Goal: Transaction & Acquisition: Purchase product/service

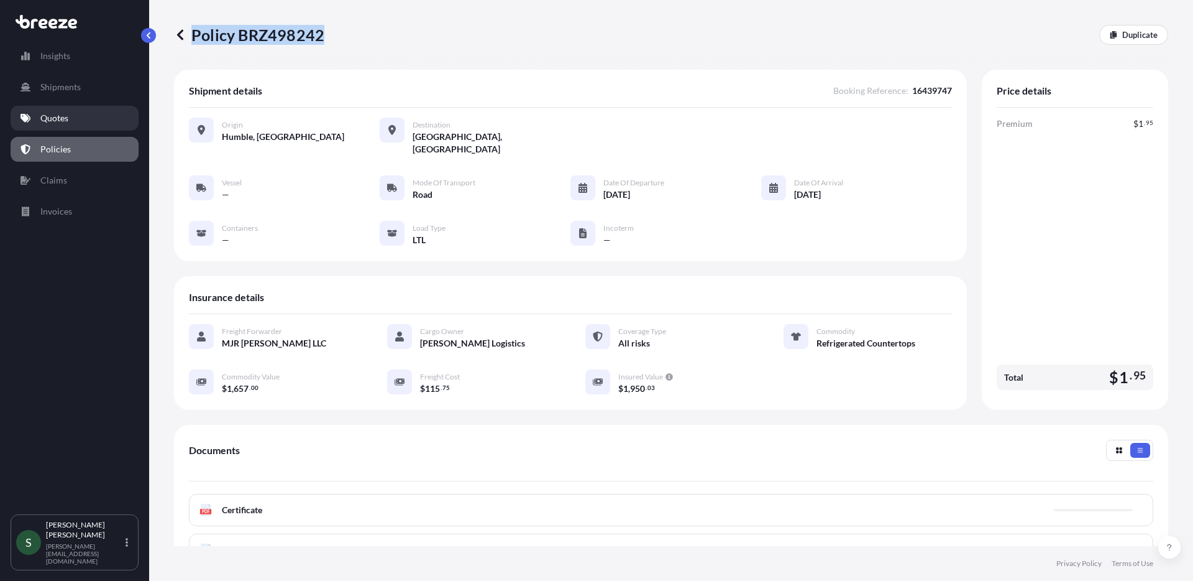
click at [57, 126] on link "Quotes" at bounding box center [75, 118] width 128 height 25
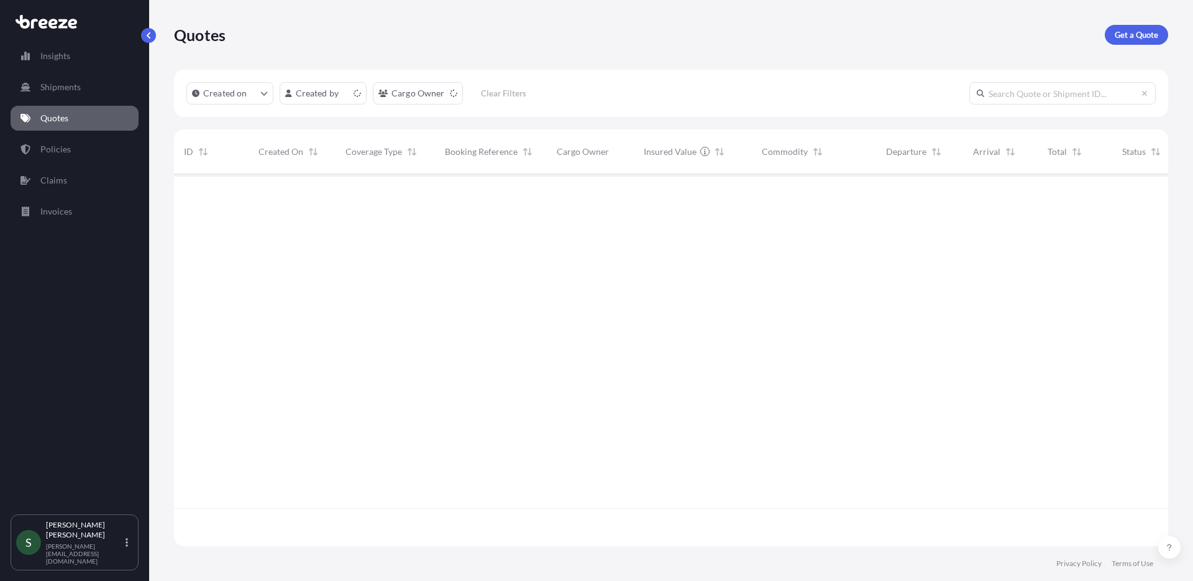
scroll to position [369, 985]
click at [1126, 29] on p "Get a Quote" at bounding box center [1137, 35] width 44 height 12
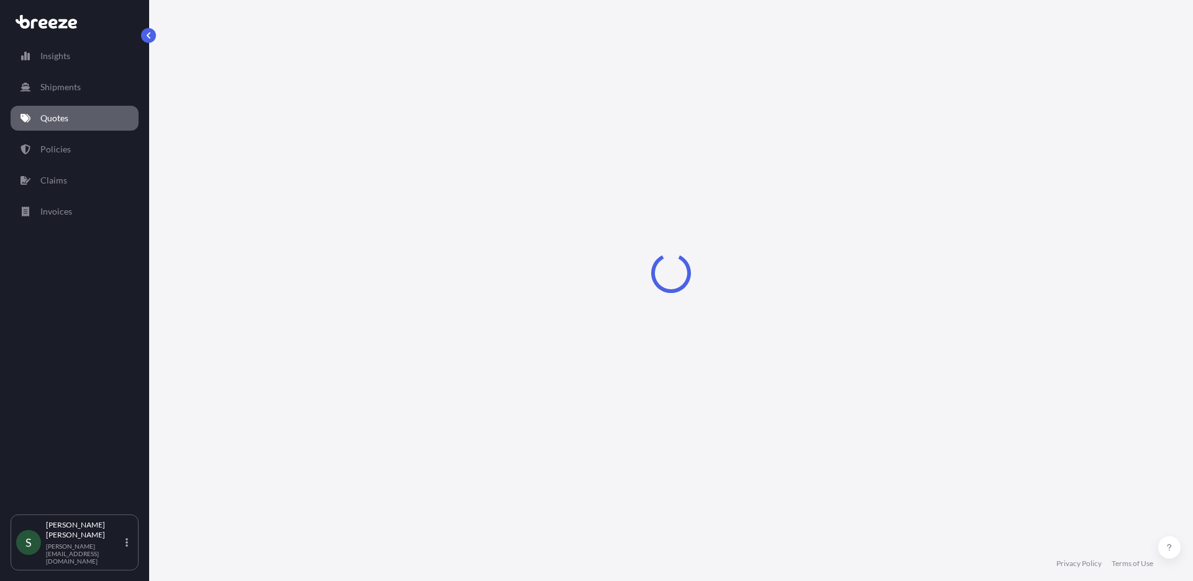
select select "Sea"
select select "1"
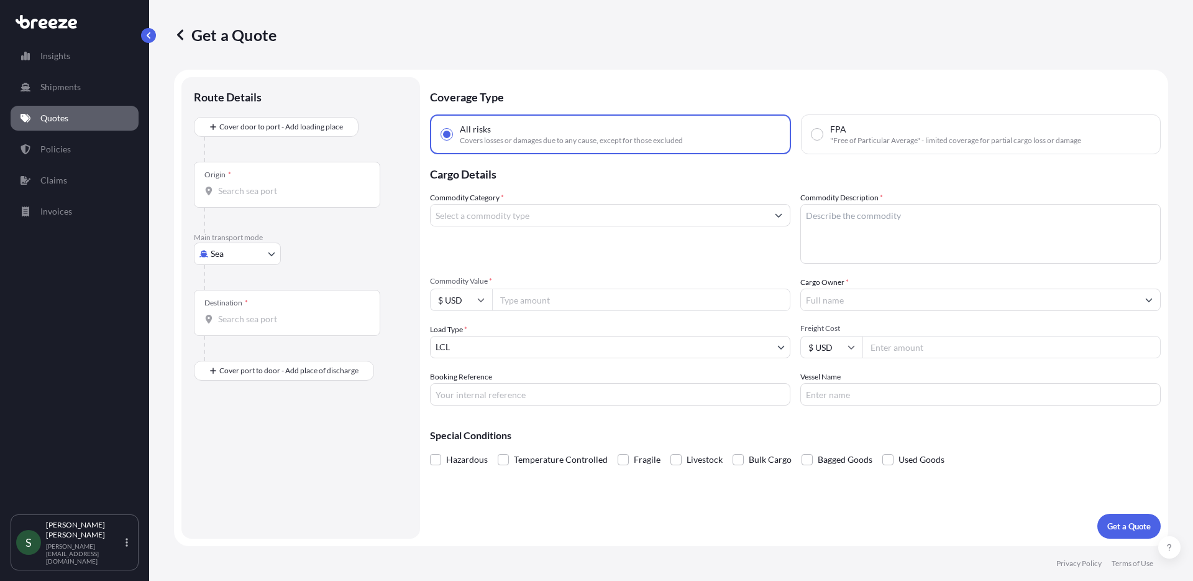
click at [238, 246] on body "Insights Shipments Quotes Policies Claims Invoices S [PERSON_NAME] [PERSON_NAME…" at bounding box center [596, 290] width 1193 height 581
click at [239, 333] on div "Road" at bounding box center [237, 330] width 77 height 22
select select "Road"
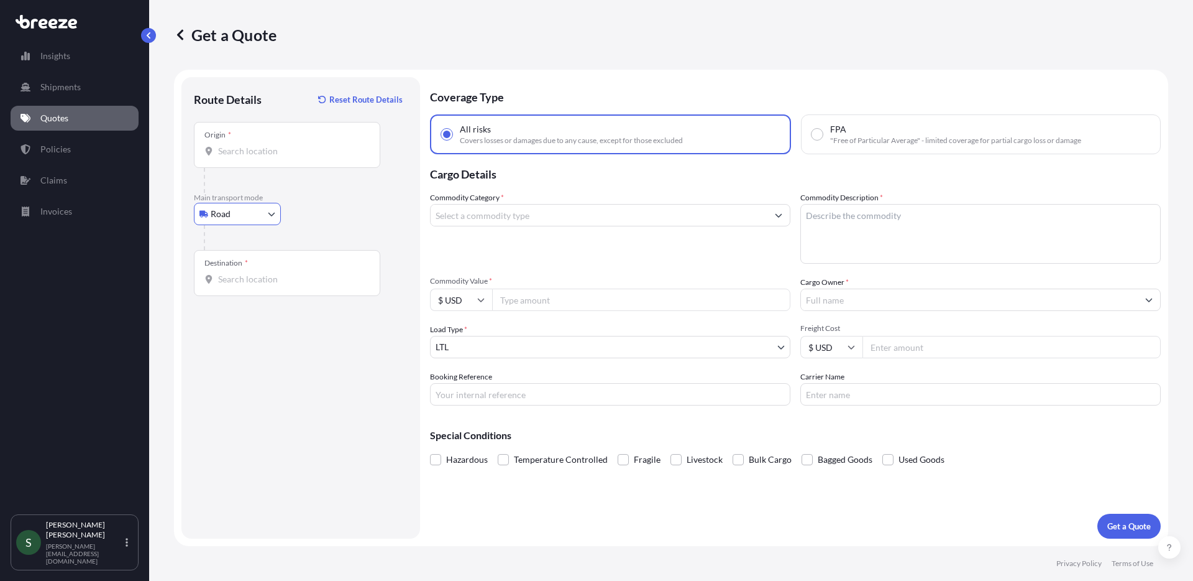
click at [272, 149] on input "Origin *" at bounding box center [291, 151] width 147 height 12
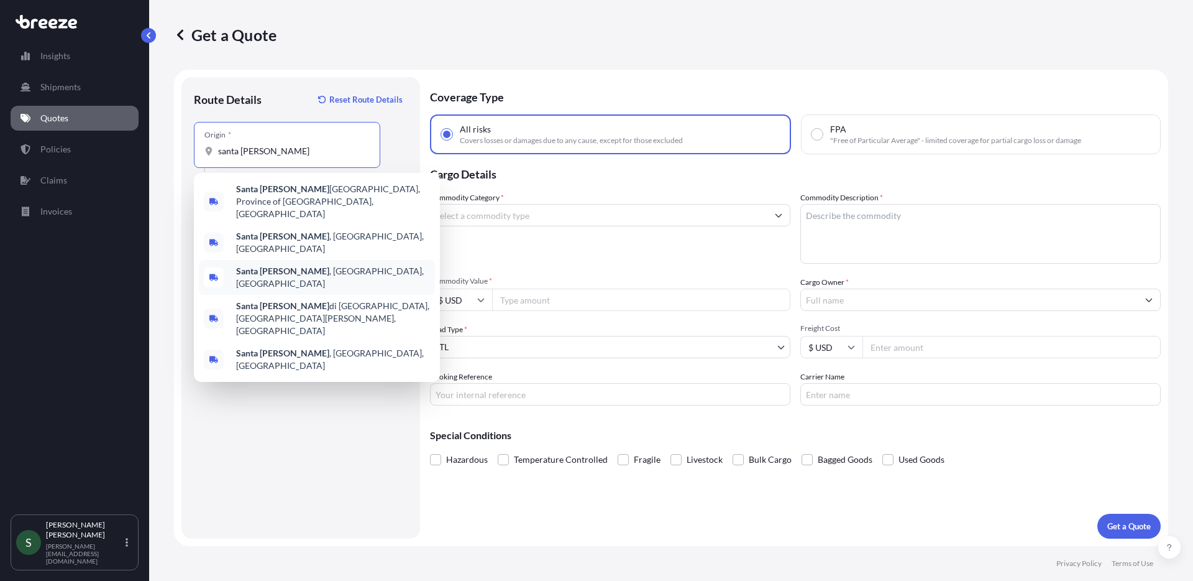
click at [319, 265] on span "[GEOGRAPHIC_DATA][PERSON_NAME] , [GEOGRAPHIC_DATA], [GEOGRAPHIC_DATA]" at bounding box center [333, 277] width 194 height 25
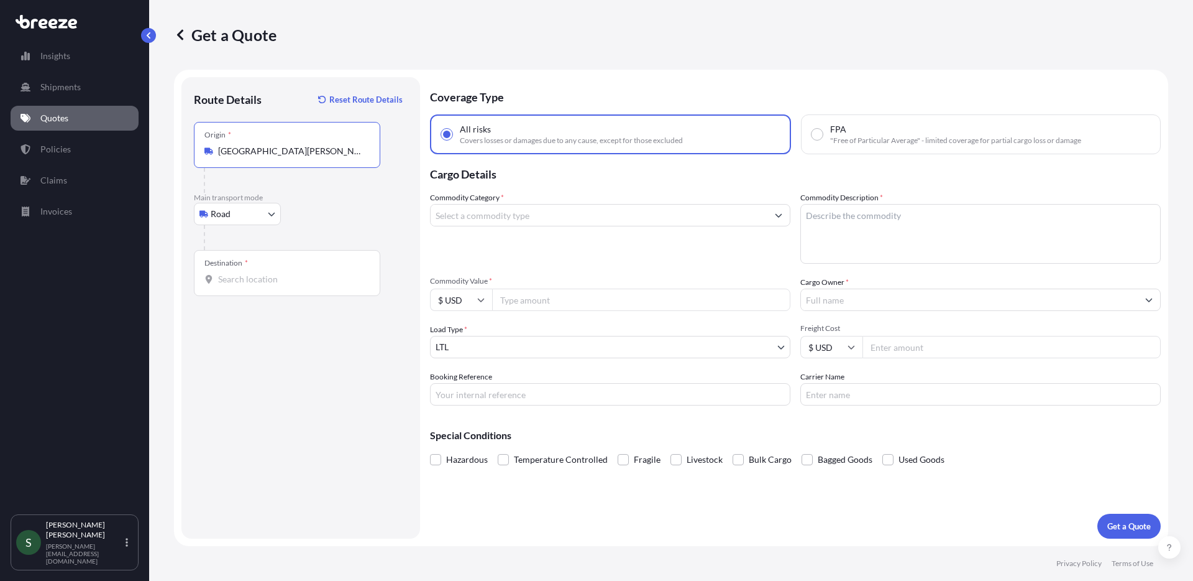
type input "[GEOGRAPHIC_DATA][PERSON_NAME], [GEOGRAPHIC_DATA], [GEOGRAPHIC_DATA]"
click at [263, 280] on input "Destination *" at bounding box center [291, 279] width 147 height 12
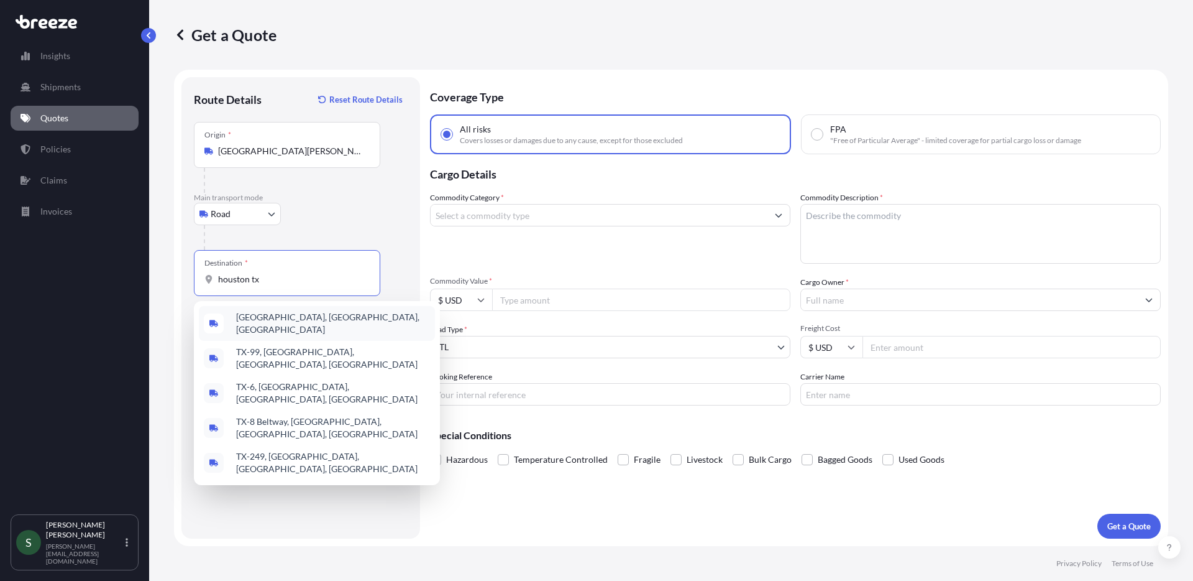
click at [261, 328] on div "[GEOGRAPHIC_DATA], [GEOGRAPHIC_DATA], [GEOGRAPHIC_DATA]" at bounding box center [317, 323] width 236 height 35
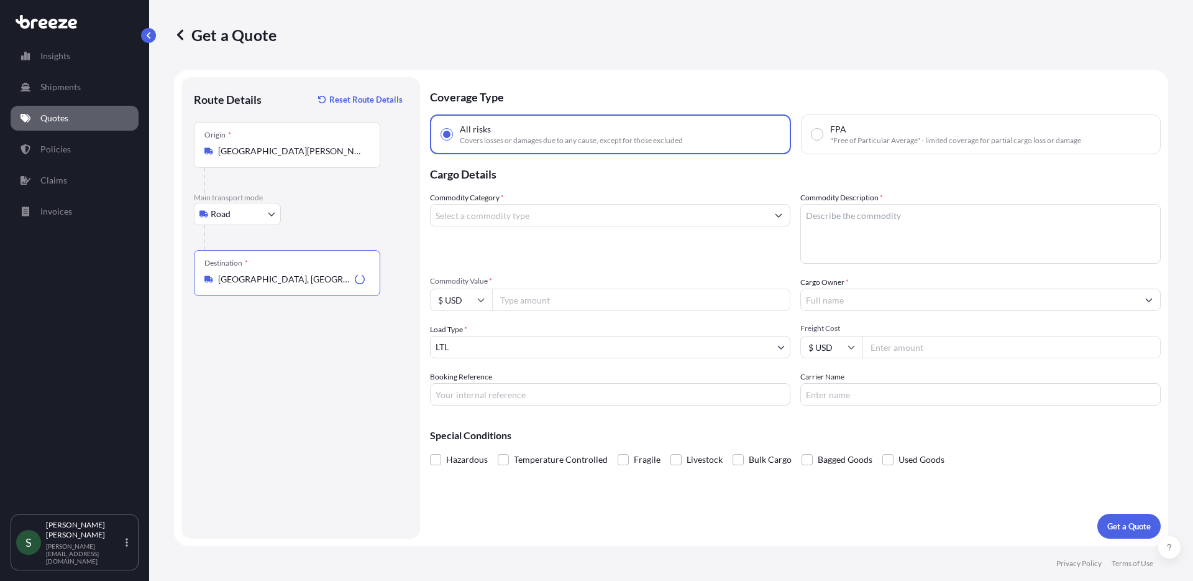
type input "[GEOGRAPHIC_DATA], [GEOGRAPHIC_DATA], [GEOGRAPHIC_DATA]"
click at [559, 211] on input "Commodity Category *" at bounding box center [599, 215] width 337 height 22
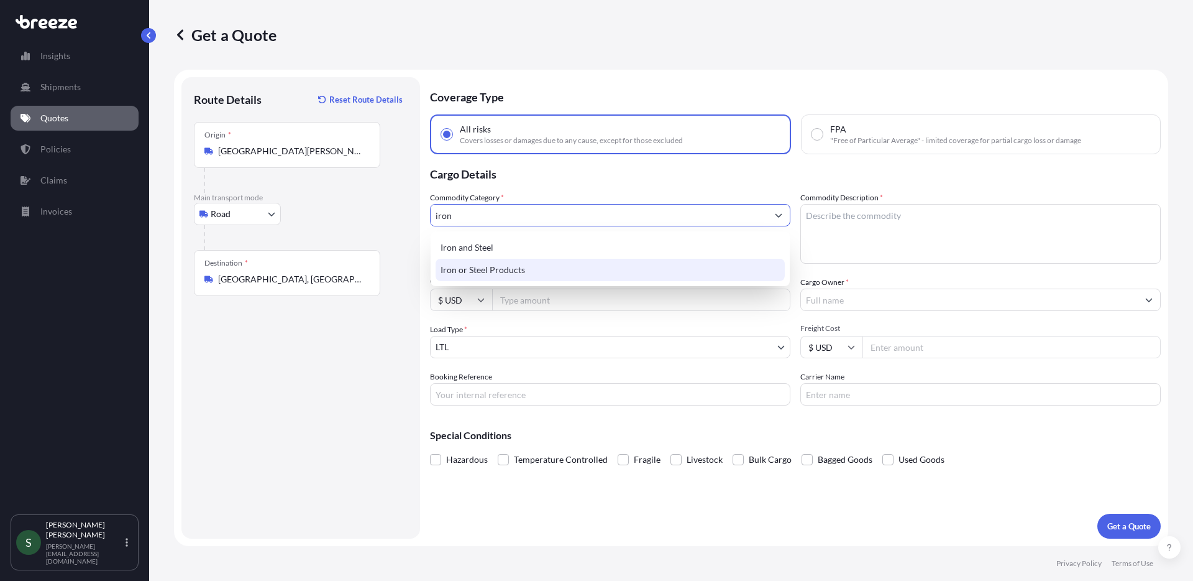
click at [559, 262] on div "Iron or Steel Products" at bounding box center [610, 270] width 349 height 22
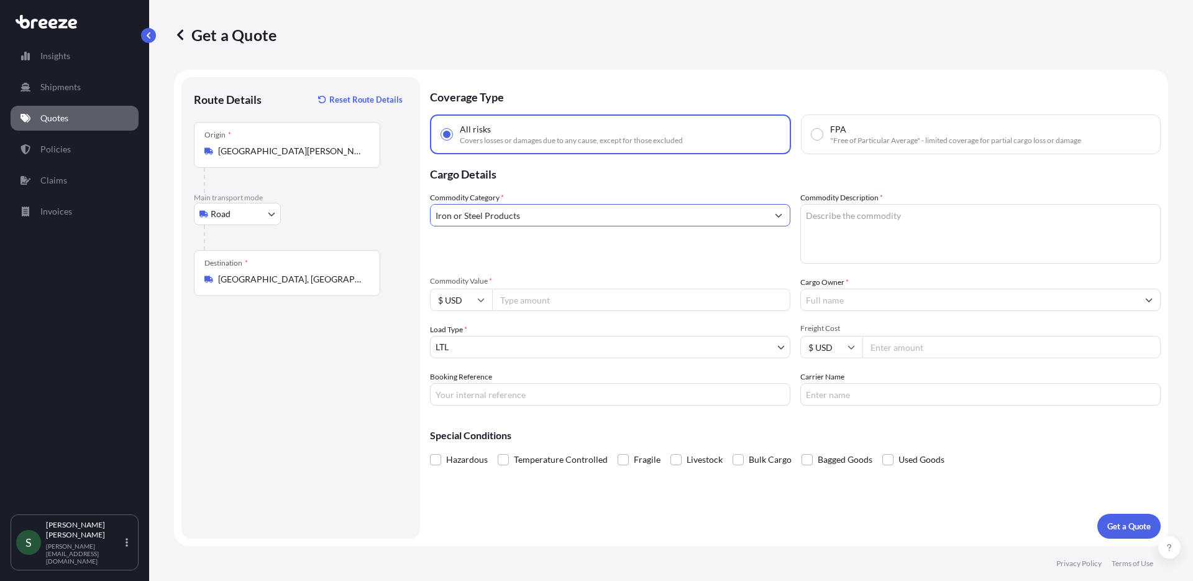
type input "Iron or Steel Products"
click at [913, 263] on textarea "Commodity Description *" at bounding box center [981, 234] width 361 height 60
type textarea "Wire Shelving"
click at [628, 248] on div "Commodity Category * Iron or Steel Products" at bounding box center [610, 227] width 361 height 72
click at [580, 219] on input "Iron or Steel Products" at bounding box center [599, 215] width 337 height 22
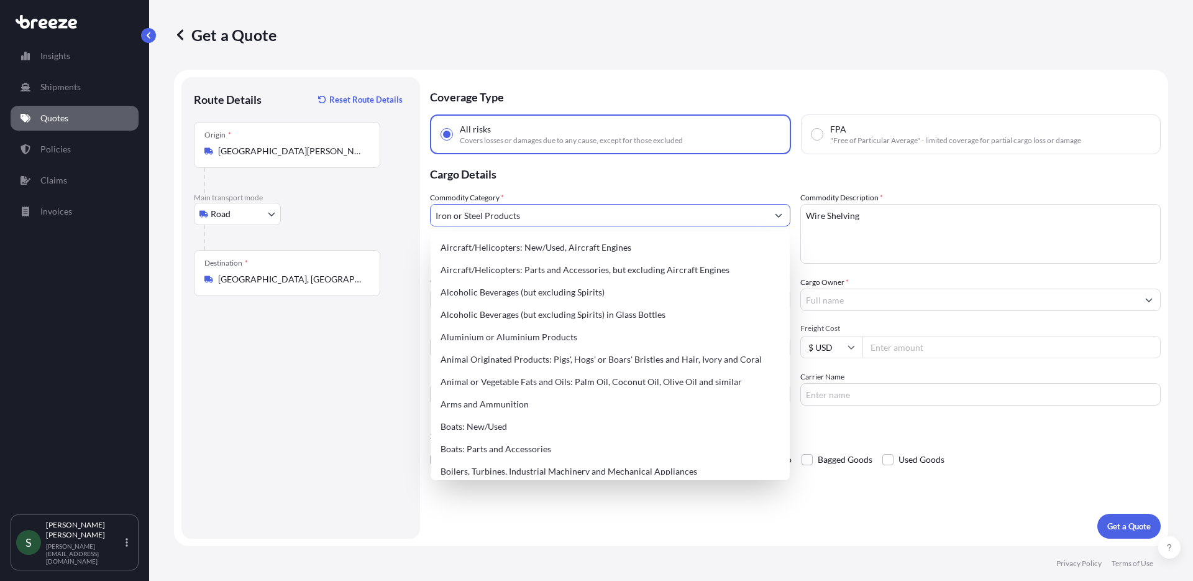
drag, startPoint x: 501, startPoint y: 219, endPoint x: 403, endPoint y: 214, distance: 97.7
click at [423, 219] on form "Route Details Reset Route Details Place of loading Road Road Rail Origin * [GEO…" at bounding box center [671, 308] width 995 height 476
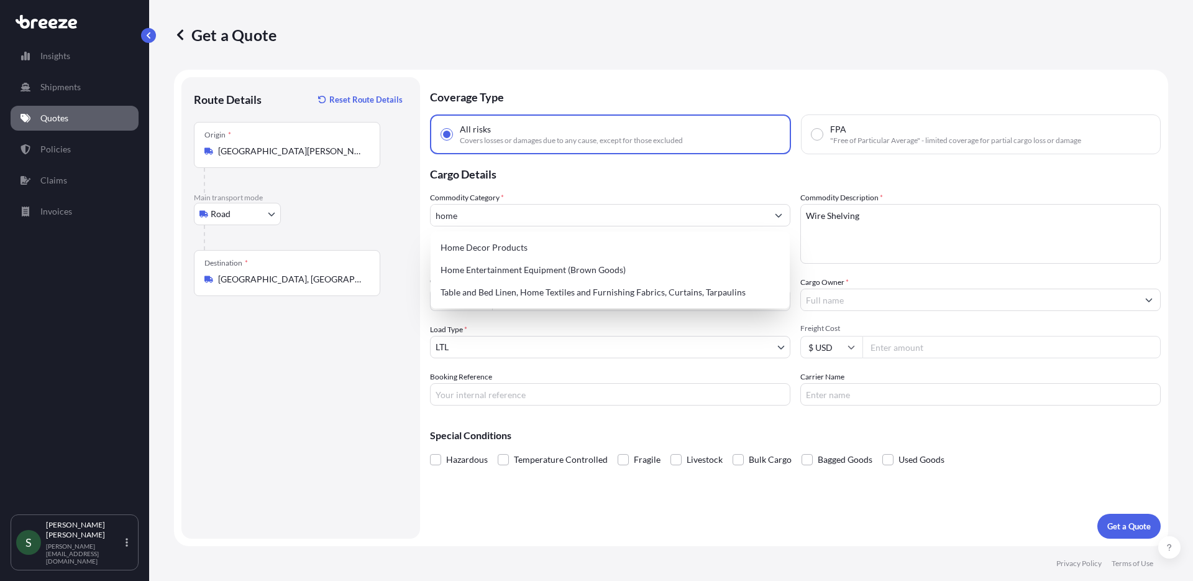
click at [702, 175] on p "Cargo Details" at bounding box center [795, 172] width 731 height 37
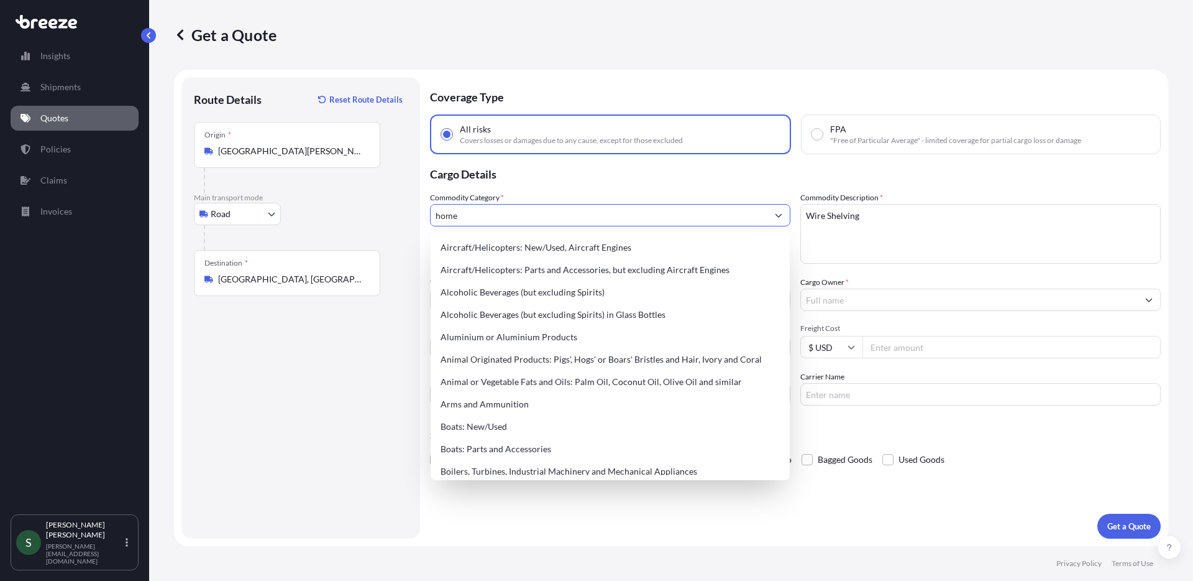
click at [481, 213] on input "home" at bounding box center [599, 215] width 337 height 22
drag, startPoint x: 525, startPoint y: 211, endPoint x: 387, endPoint y: 213, distance: 138.0
click at [387, 213] on form "Route Details Reset Route Details Place of loading Road Road Rail Origin * [GEO…" at bounding box center [671, 308] width 995 height 476
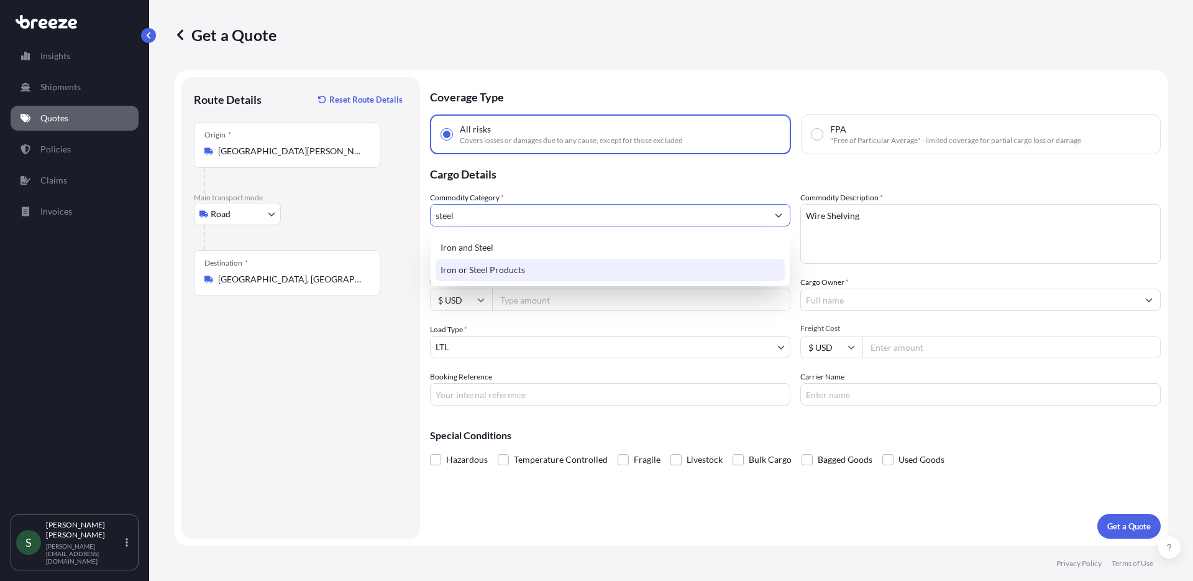
click at [495, 273] on div "Iron or Steel Products" at bounding box center [610, 270] width 349 height 22
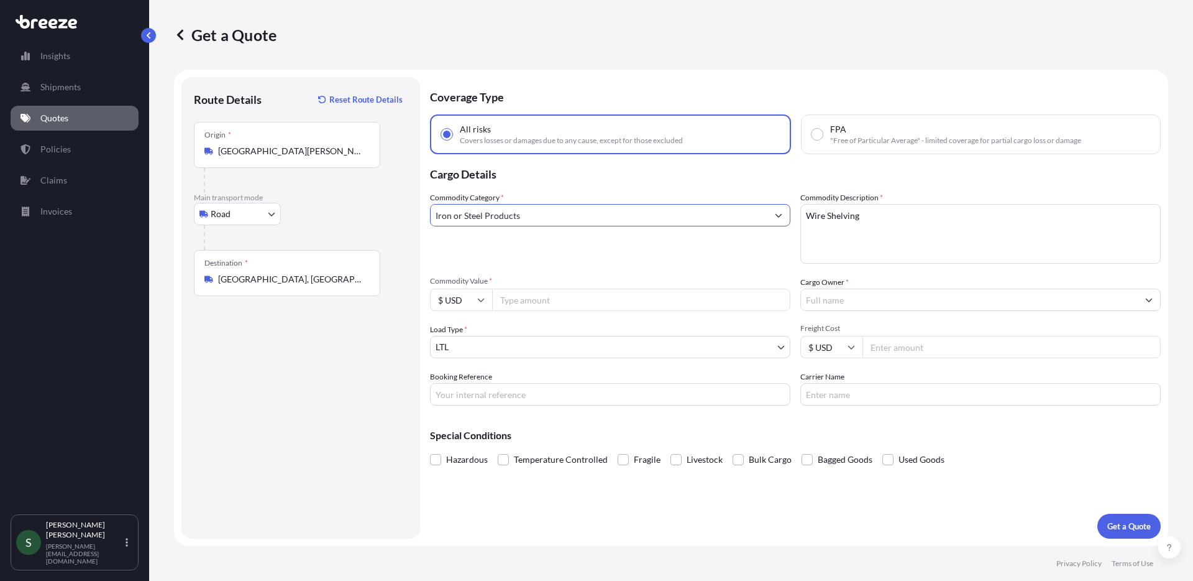
type input "Iron or Steel Products"
click at [630, 250] on div "Commodity Category * Iron or Steel Products" at bounding box center [610, 227] width 361 height 72
click at [526, 296] on input "Commodity Value *" at bounding box center [641, 299] width 298 height 22
type input "3180.00"
click at [832, 294] on input "Cargo Owner *" at bounding box center [969, 299] width 337 height 22
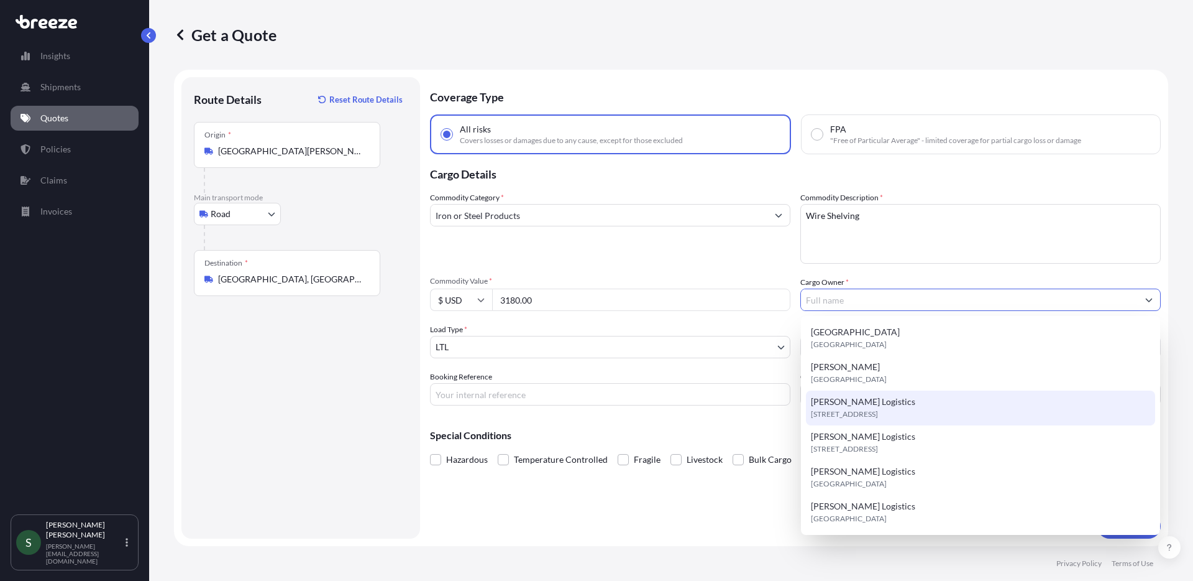
click at [878, 411] on span "[STREET_ADDRESS]" at bounding box center [844, 414] width 67 height 12
type input "[PERSON_NAME] Logistics"
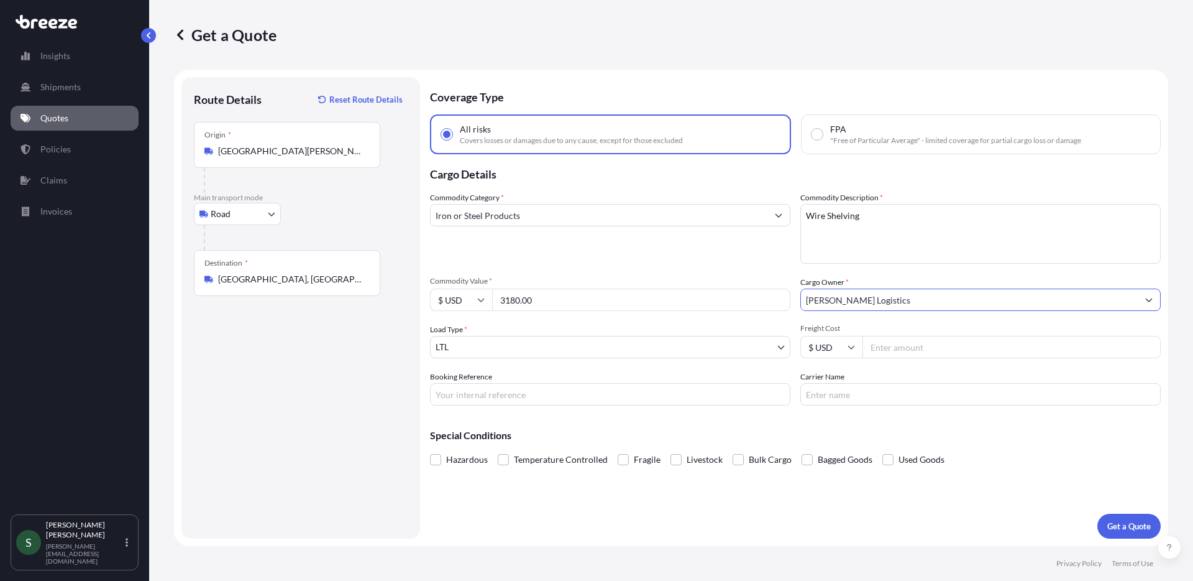
click at [935, 341] on input "Freight Cost" at bounding box center [1012, 347] width 298 height 22
paste input "221.66"
type input "221.66"
click at [843, 398] on input "Carrier Name" at bounding box center [981, 394] width 361 height 22
type input "XPO"
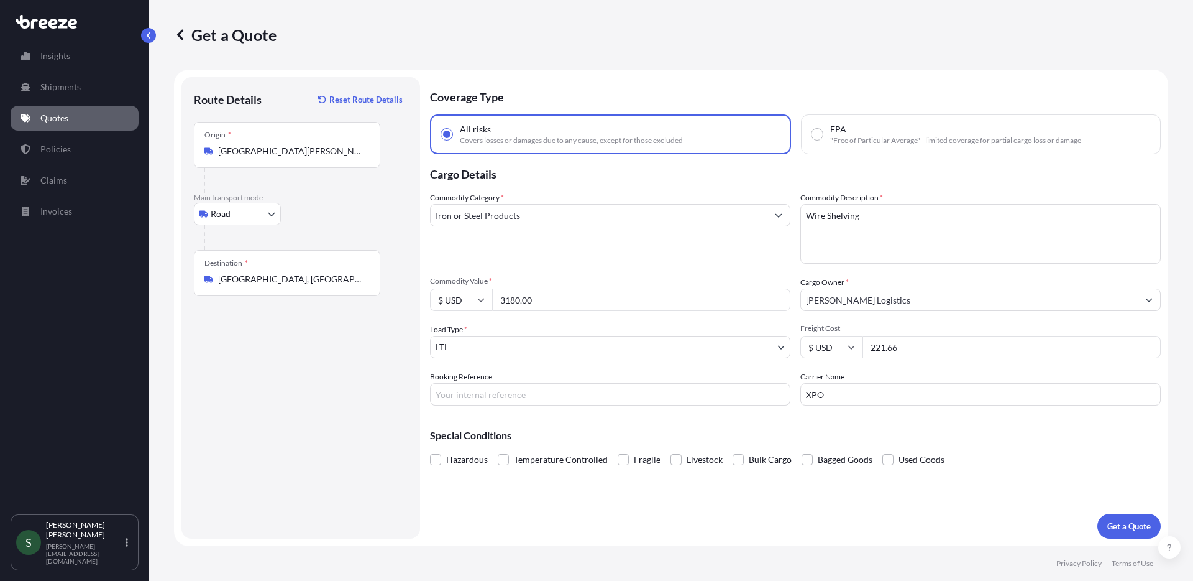
click at [734, 528] on div "Coverage Type All risks Covers losses or damages due to any cause, except for t…" at bounding box center [795, 307] width 731 height 461
click at [1132, 517] on button "Get a Quote" at bounding box center [1129, 525] width 63 height 25
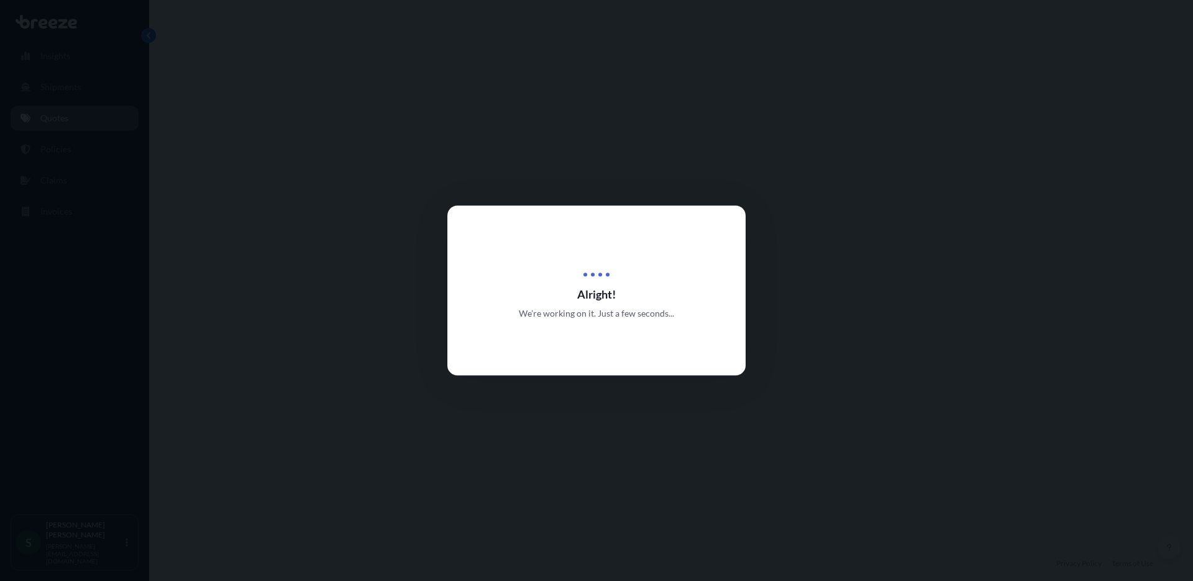
select select "Road"
select select "1"
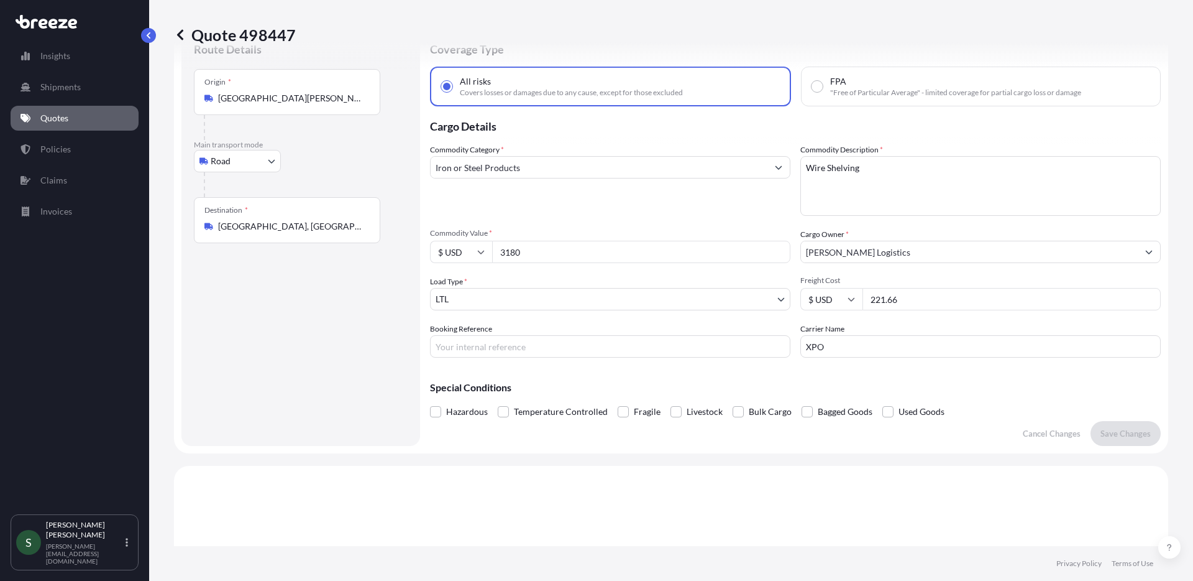
scroll to position [30, 0]
